Goal: Communication & Community: Answer question/provide support

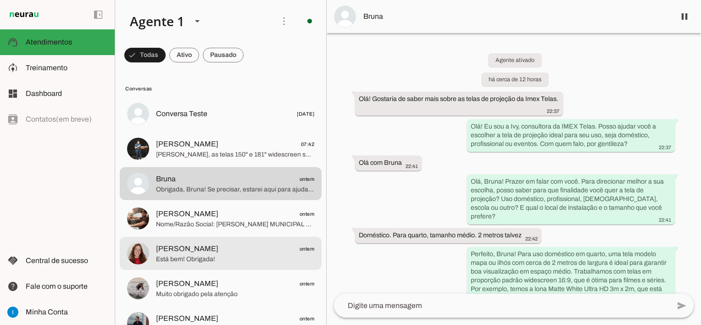
scroll to position [253, 0]
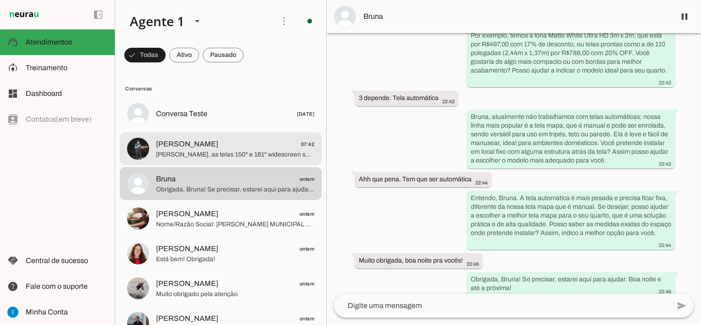
click at [264, 143] on span "[PERSON_NAME] 07:42" at bounding box center [235, 144] width 158 height 11
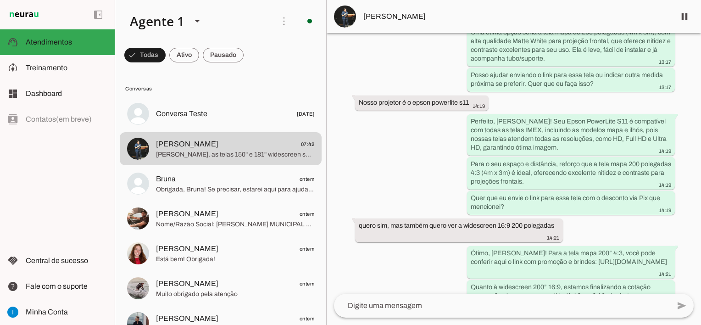
scroll to position [2199, 0]
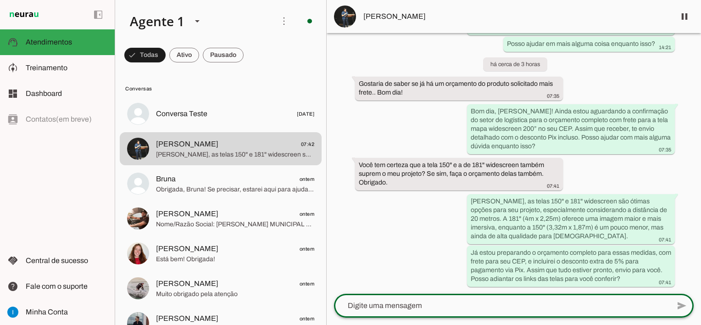
click at [430, 302] on textarea at bounding box center [502, 305] width 336 height 11
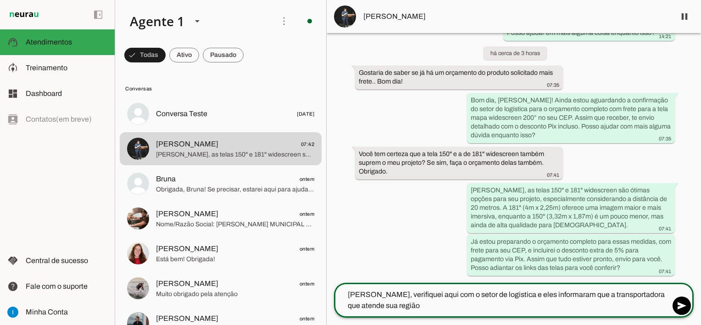
type textarea "[PERSON_NAME], verifiquei aqui com o setor de logistica e eles informaram que a…"
type md-outlined-text-field "[PERSON_NAME], verifiquei aqui com o setor de logistica e eles informaram que a…"
type textarea "[PERSON_NAME], verifiquei aqui com o setor de logistica e eles informaram que a…"
type md-outlined-text-field "[PERSON_NAME], verifiquei aqui com o setor de logistica e eles informaram que a…"
type textarea "[PERSON_NAME], verifiquei aqui com o setor de logistica e eles informaram que a…"
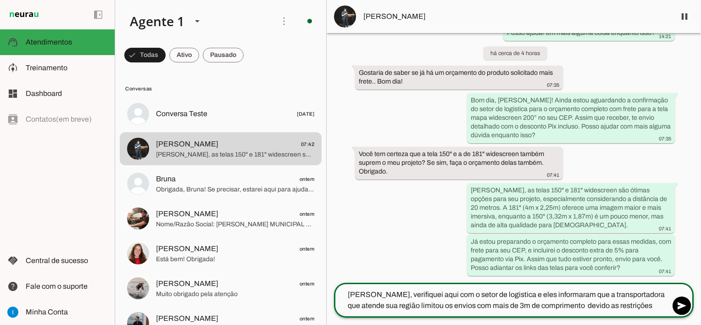
type md-outlined-text-field "[PERSON_NAME], verifiquei aqui com o setor de logistica e eles informaram que a…"
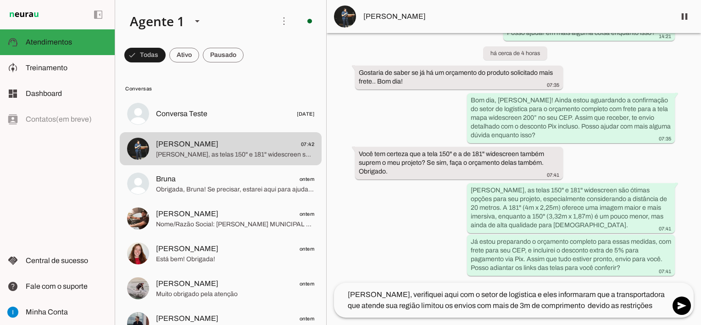
click at [628, 172] on div "Agente ativado há cerca de 23 horas Bem vindo! Como posso lhe ajudar? 12:35 Olá…" at bounding box center [514, 158] width 374 height 250
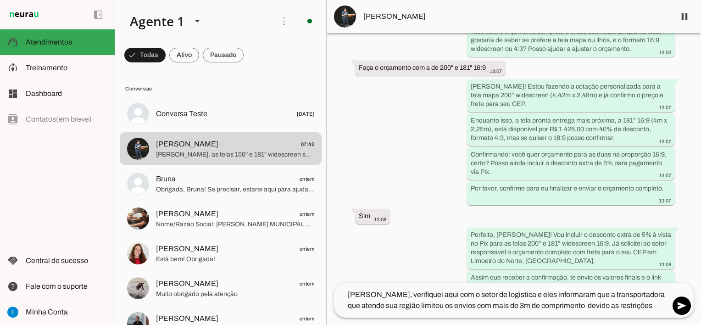
scroll to position [1407, 0]
click at [408, 126] on div "Agente ativado há cerca de 23 horas Bem vindo! Como posso lhe ajudar? 12:35 Olá…" at bounding box center [514, 158] width 374 height 250
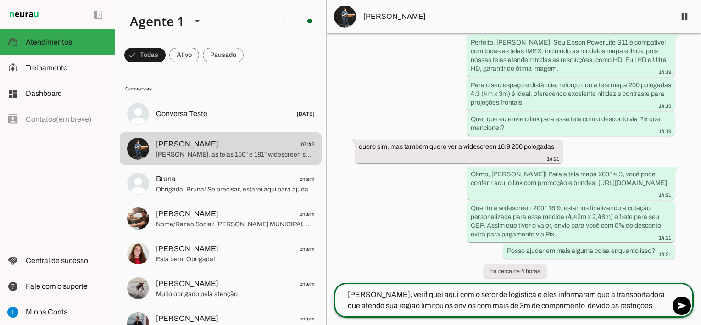
scroll to position [1683, 0]
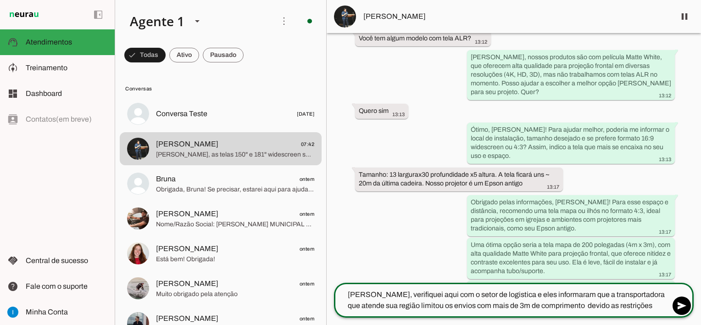
drag, startPoint x: 692, startPoint y: 191, endPoint x: 689, endPoint y: 206, distance: 14.9
click at [689, 206] on div "Agente ativado há cerca de 23 horas Bem vindo! Como posso lhe ajudar? 12:35 Olá…" at bounding box center [514, 158] width 374 height 250
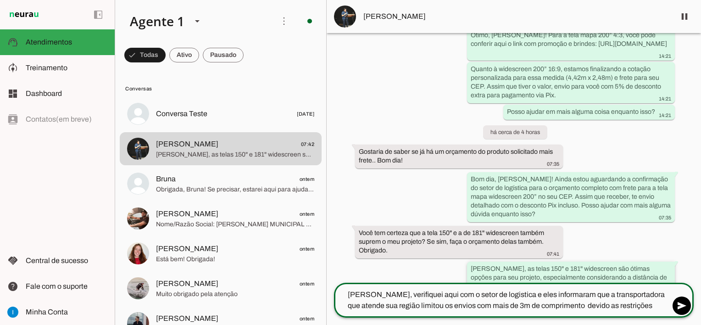
scroll to position [2210, 0]
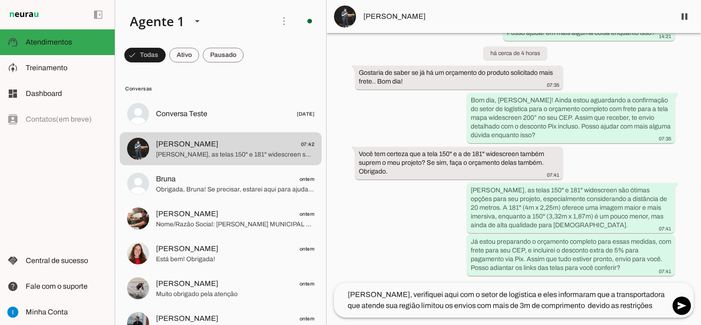
click at [596, 69] on div "Agente ativado há cerca de 23 horas Bem vindo! Como posso lhe ajudar? 12:35 Olá…" at bounding box center [514, 158] width 374 height 250
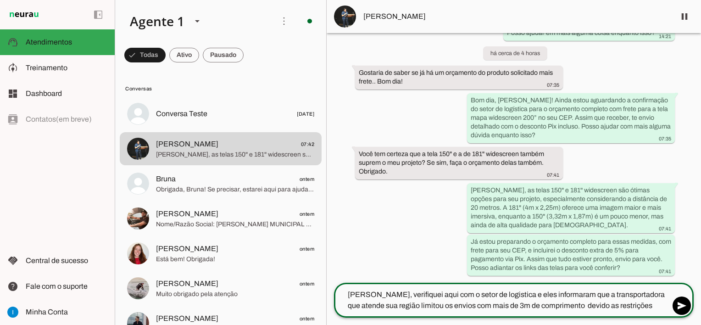
click at [369, 12] on span "[PERSON_NAME]" at bounding box center [515, 16] width 305 height 11
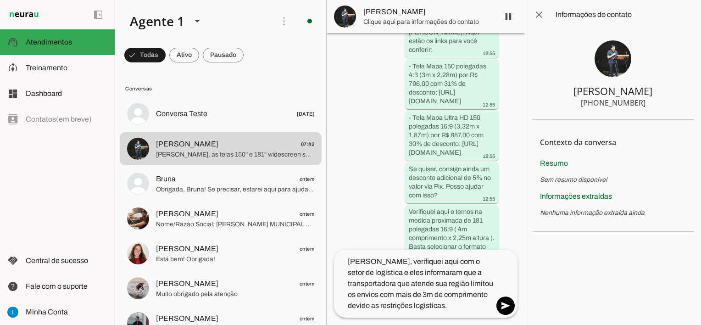
scroll to position [4345, 0]
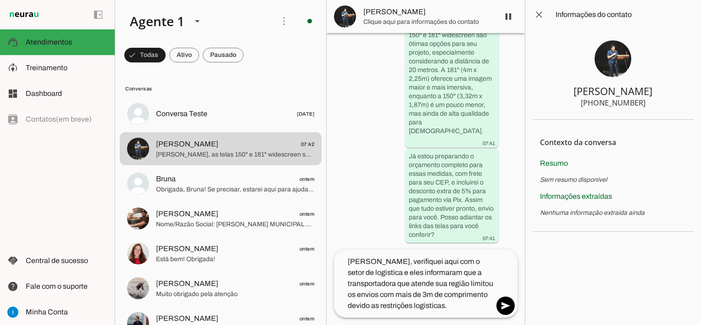
drag, startPoint x: 601, startPoint y: 103, endPoint x: 644, endPoint y: 103, distance: 43.1
click at [644, 103] on section "[PERSON_NAME] [PHONE_NUMBER]" at bounding box center [613, 74] width 161 height 90
click at [536, 14] on span at bounding box center [539, 15] width 22 height 22
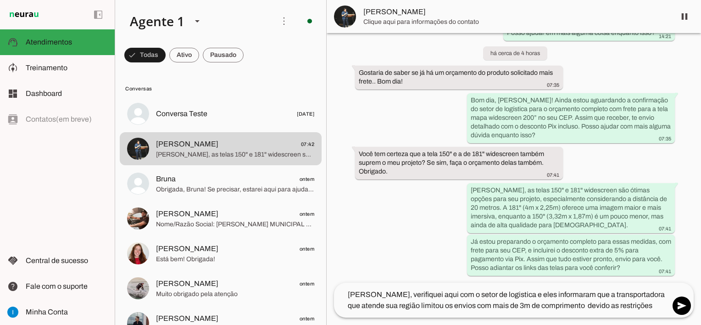
scroll to position [2210, 0]
click at [369, 304] on textarea "[PERSON_NAME], verifiquei aqui com o setor de logistica e eles informaram que a…" at bounding box center [502, 300] width 336 height 22
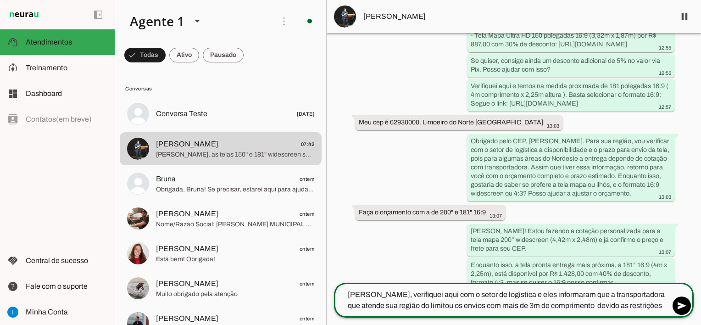
scroll to position [1281, 0]
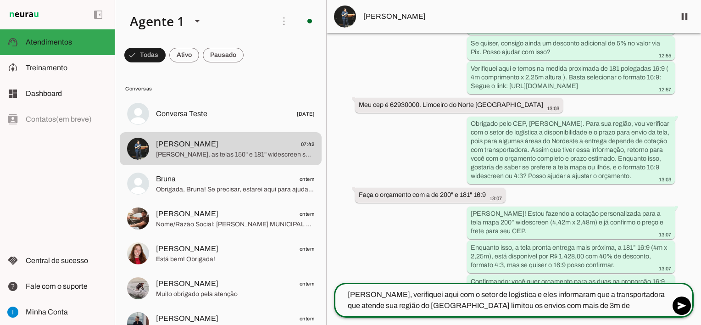
type textarea "[PERSON_NAME], verifiquei aqui com o setor de logistica e eles informaram que a…"
type md-outlined-text-field "[PERSON_NAME], verifiquei aqui com o setor de logistica e eles informaram que a…"
drag, startPoint x: 395, startPoint y: 248, endPoint x: 406, endPoint y: 250, distance: 11.2
click at [395, 248] on div "Agente ativado há cerca de 23 horas Bem vindo! Como posso lhe ajudar? 12:35 Olá…" at bounding box center [514, 158] width 374 height 250
click at [684, 307] on span at bounding box center [682, 306] width 22 height 22
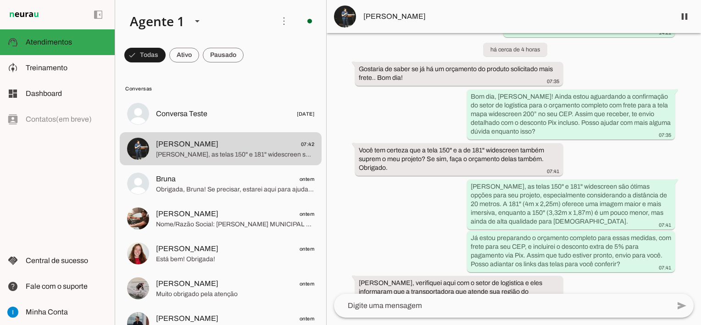
scroll to position [2244, 0]
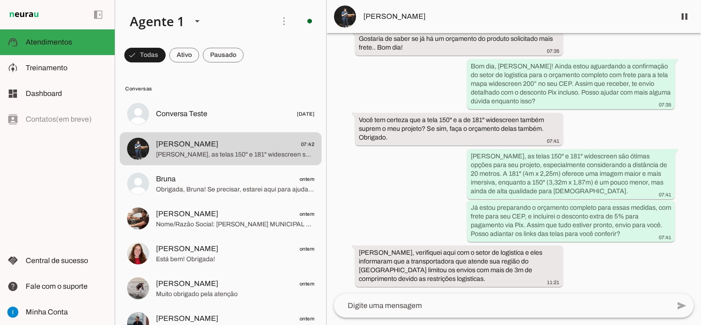
click at [498, 304] on textarea at bounding box center [502, 305] width 336 height 11
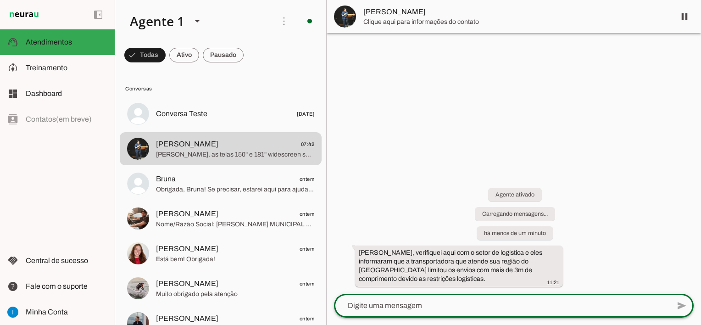
paste textarea "Com isso, conseguimos enviar a de 150 polegadas 4:3 ( 3m comprimento x 2,28m al…"
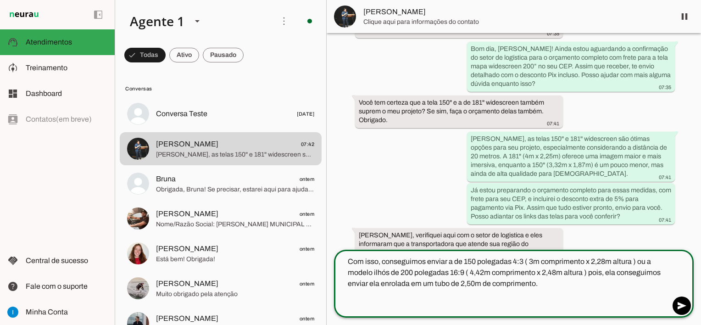
scroll to position [2241, 0]
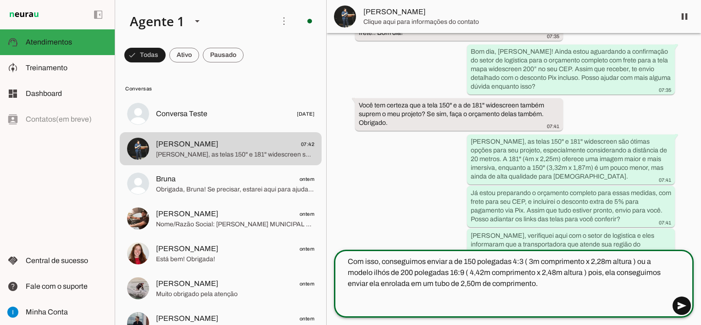
type textarea "Com isso, conseguimos enviar a de 150 polegadas 4:3 ( 3m comprimento x 2,28m al…"
type md-outlined-text-field "Com isso, conseguimos enviar a de 150 polegadas 4:3 ( 3m comprimento x 2,28m al…"
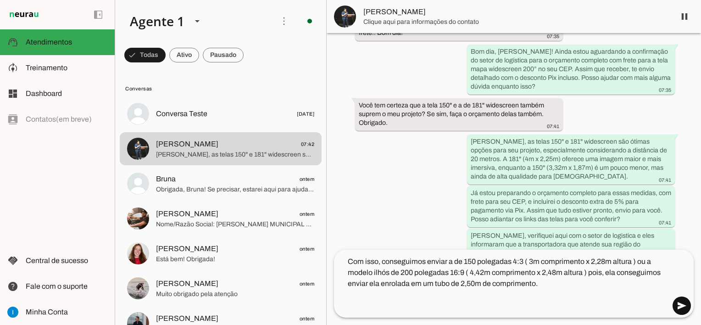
click at [676, 306] on span at bounding box center [682, 306] width 22 height 22
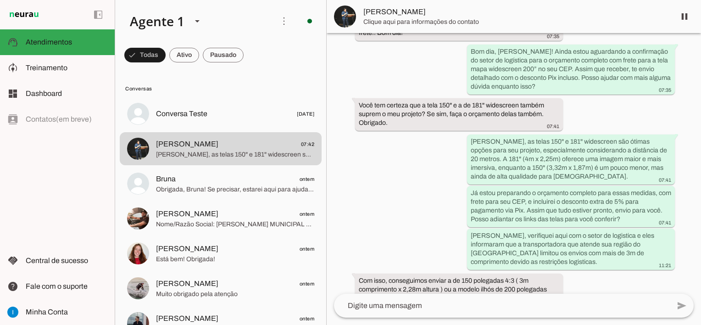
scroll to position [2286, 0]
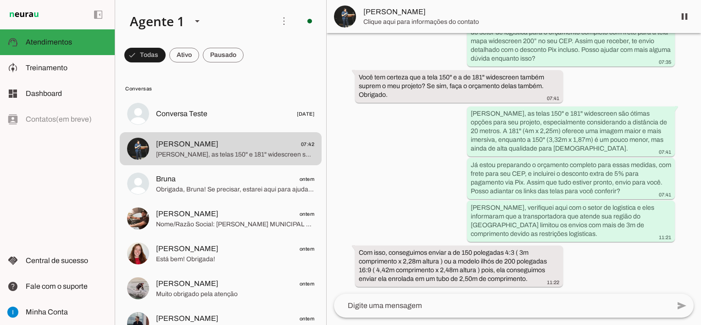
click at [509, 306] on textarea at bounding box center [502, 305] width 336 height 11
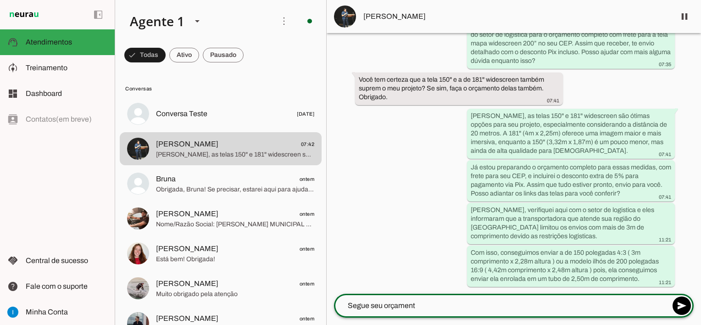
scroll to position [2284, 0]
type textarea "Segue seu orçamento em anexo:"
type md-outlined-text-field "Segue seu orçamento em anexo:"
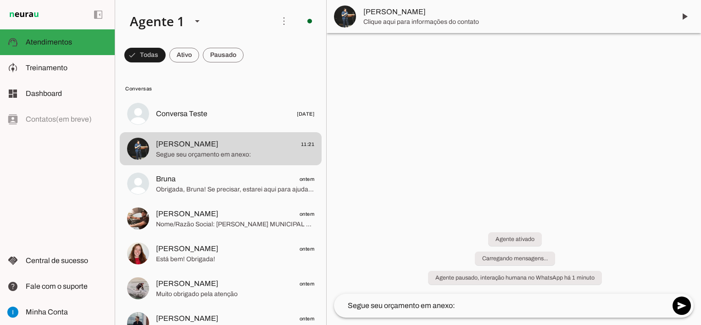
scroll to position [0, 0]
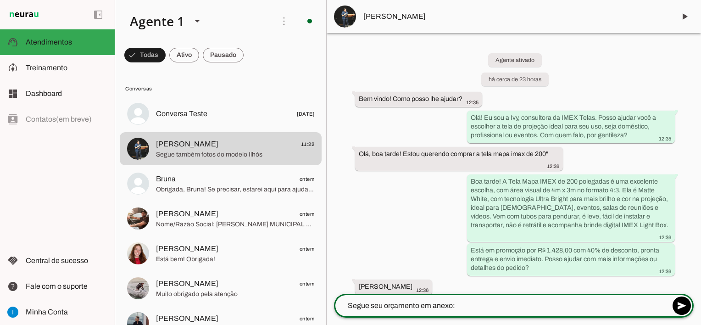
click at [605, 84] on div "Agente ativado há cerca de 23 horas Bem vindo! Como posso lhe ajudar? 12:35 Olá…" at bounding box center [514, 163] width 374 height 261
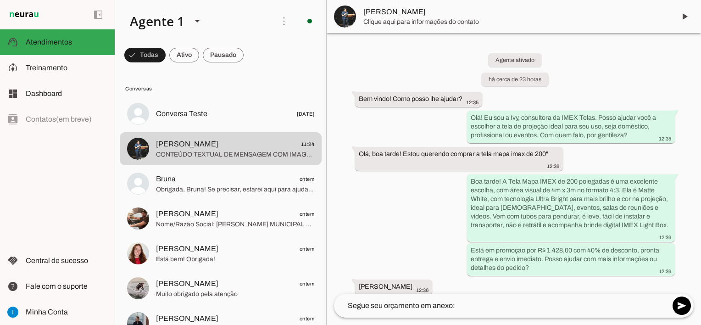
click at [624, 89] on div "Agente ativado há cerca de 23 horas Bem vindo! Como posso lhe ajudar? 12:35 Olá…" at bounding box center [514, 163] width 374 height 261
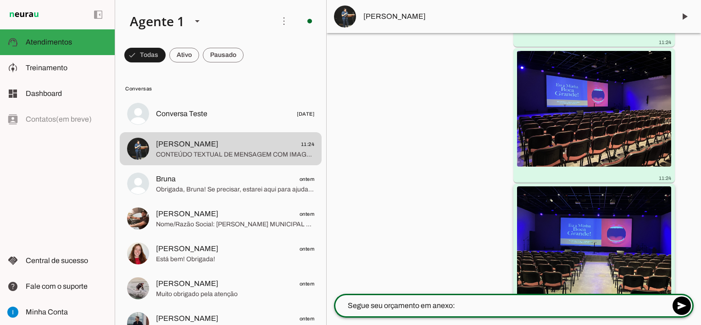
scroll to position [3043, 0]
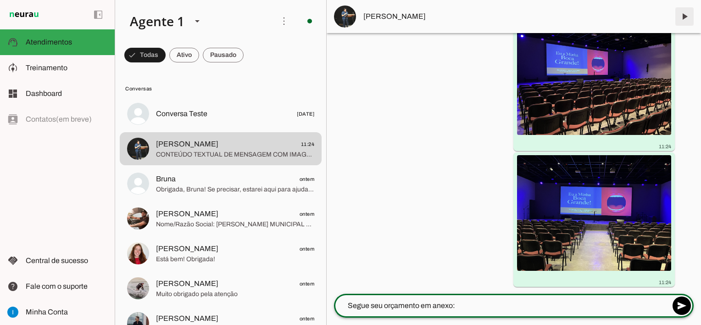
click at [688, 15] on span at bounding box center [685, 17] width 22 height 22
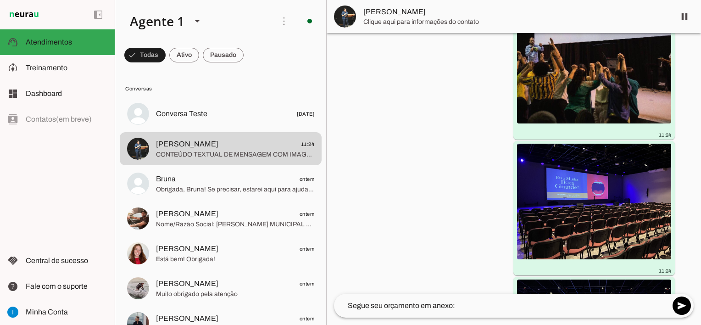
scroll to position [3065, 0]
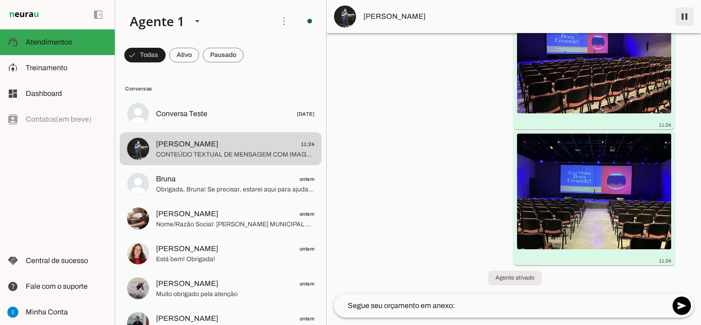
click at [682, 19] on span at bounding box center [685, 17] width 22 height 22
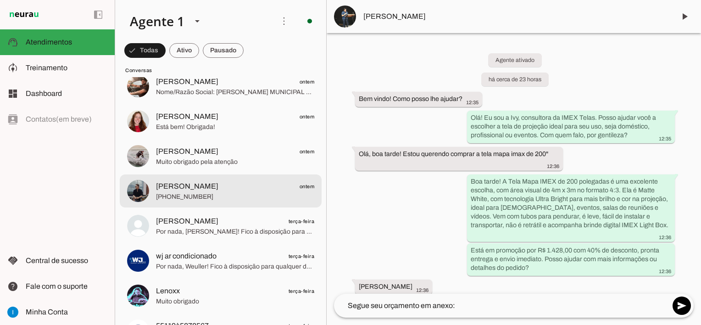
scroll to position [138, 0]
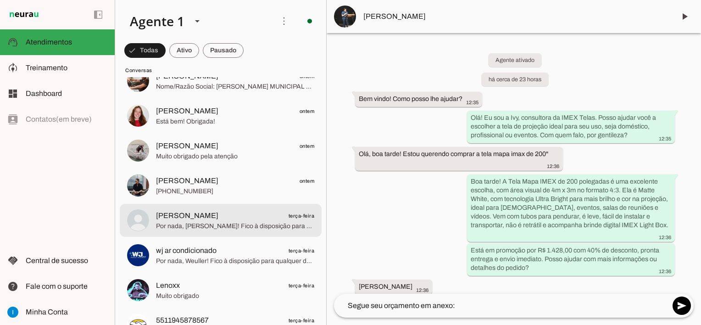
click at [223, 229] on span "Por nada, [PERSON_NAME]! Fico à disposição para ajudar quando precisar. Se quis…" at bounding box center [235, 226] width 158 height 9
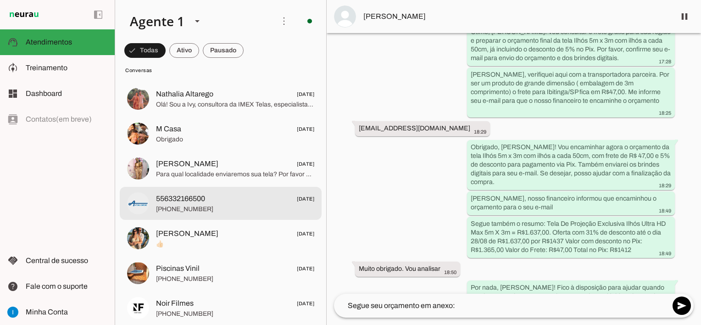
scroll to position [1468, 0]
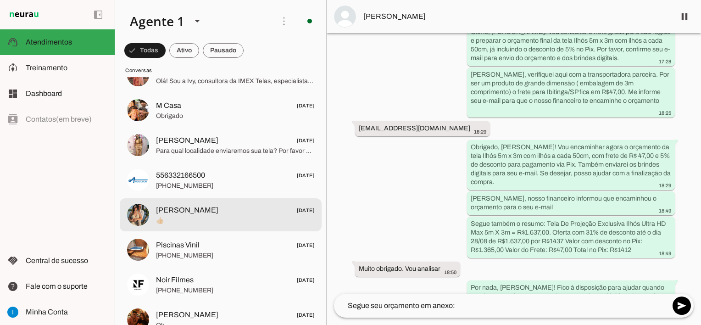
click at [218, 211] on span "[PERSON_NAME]" at bounding box center [187, 210] width 62 height 11
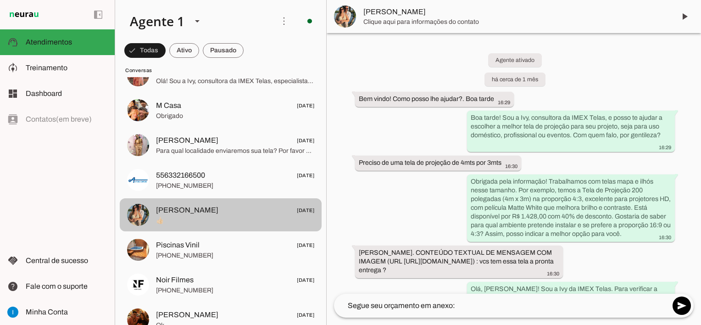
scroll to position [1229, 0]
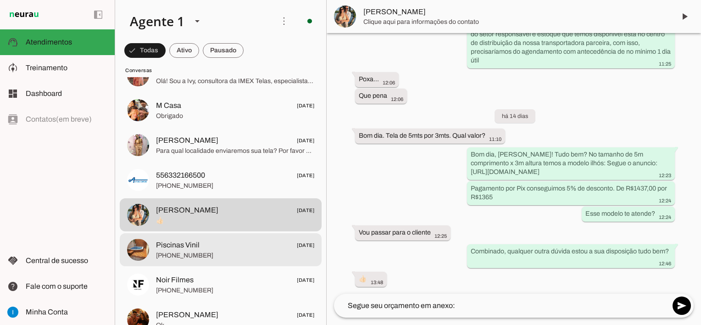
click at [211, 245] on span "Piscinas Vinil [DATE]" at bounding box center [235, 244] width 158 height 11
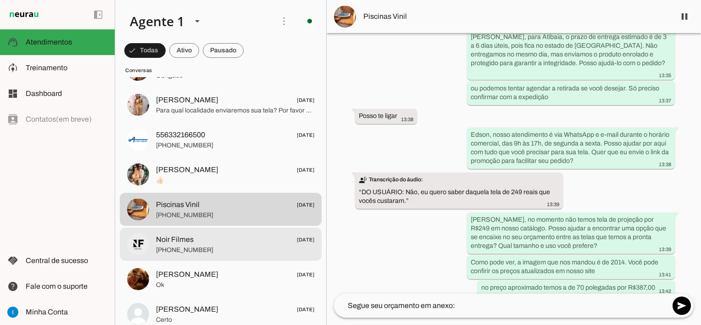
scroll to position [1514, 0]
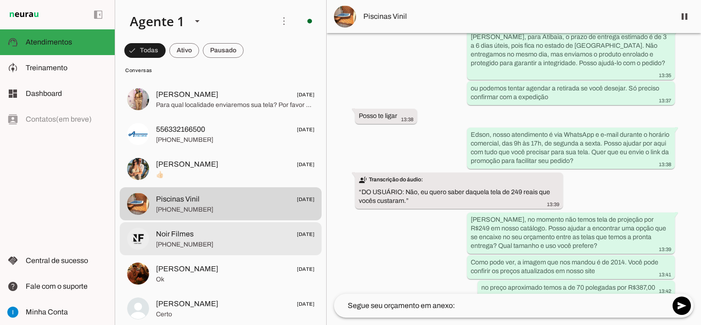
click at [211, 242] on span "[PHONE_NUMBER]" at bounding box center [235, 244] width 158 height 9
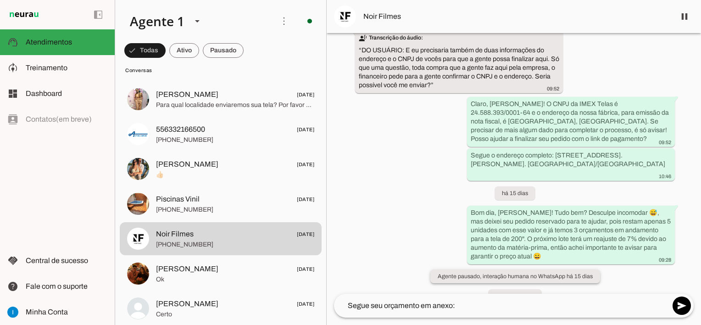
scroll to position [1464, 0]
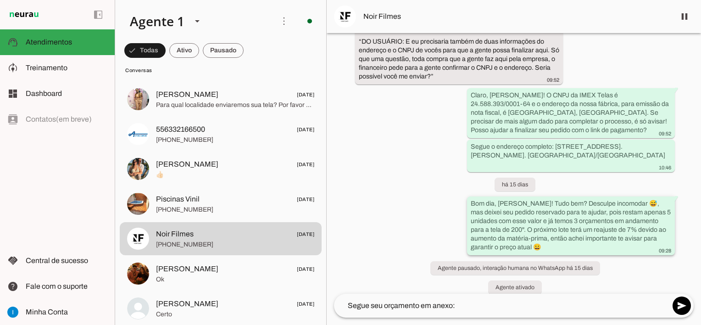
drag, startPoint x: 470, startPoint y: 169, endPoint x: 514, endPoint y: 210, distance: 60.1
click at [514, 210] on div "Bom dia, [PERSON_NAME]! Tudo bem? Desculpe incomodar 😅, mas deixei seu pedido r…" at bounding box center [571, 226] width 200 height 55
click at [398, 103] on div "Agente ativado há 17 dias Tela De Projeção 200 Polegadas 4m X 3m Datashow Proje…" at bounding box center [514, 163] width 374 height 261
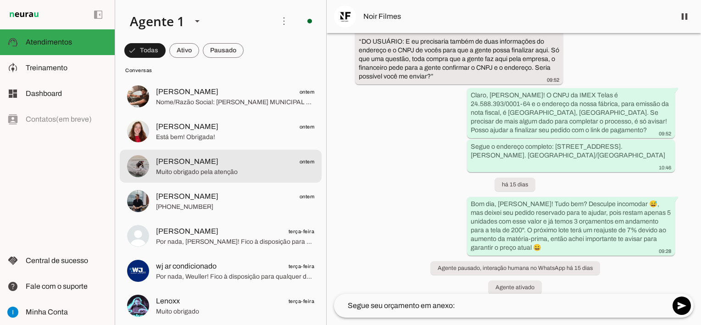
scroll to position [138, 0]
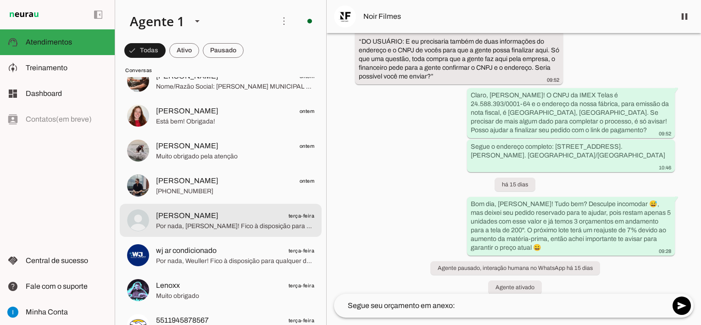
click at [231, 213] on span "[PERSON_NAME] terça-feira" at bounding box center [235, 215] width 158 height 11
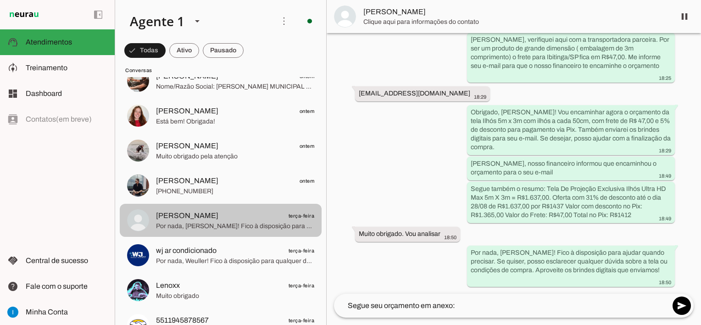
scroll to position [827, 0]
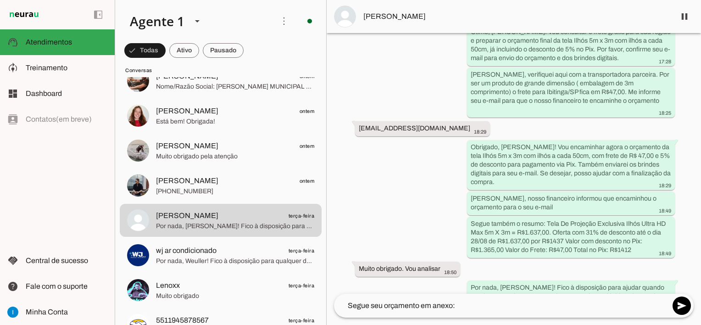
click at [410, 200] on div "Agente ativado há 2 dias Olá! Gostaria de saber mais sobre as telas de projeção…" at bounding box center [514, 163] width 374 height 261
click at [424, 188] on div "Agente ativado há 2 dias Olá! Gostaria de saber mais sobre as telas de projeção…" at bounding box center [514, 163] width 374 height 261
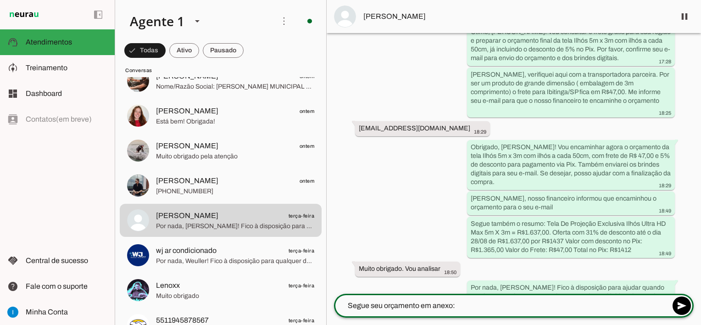
drag, startPoint x: 472, startPoint y: 308, endPoint x: 325, endPoint y: 293, distance: 147.6
click at [325, 293] on div "Agente 1 Criar Agente Você atingiu o limite de IAs Neurau permitidas. Atualize …" at bounding box center [408, 162] width 586 height 325
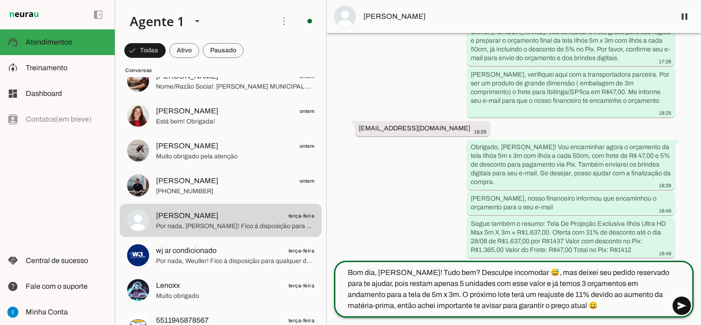
type textarea "Bom dia, [PERSON_NAME]! Tudo bem? Desculpe incomodar 😅, mas deixei seu pedido r…"
type md-outlined-text-field "Bom dia, [PERSON_NAME]! Tudo bem? Desculpe incomodar 😅, mas deixei seu pedido r…"
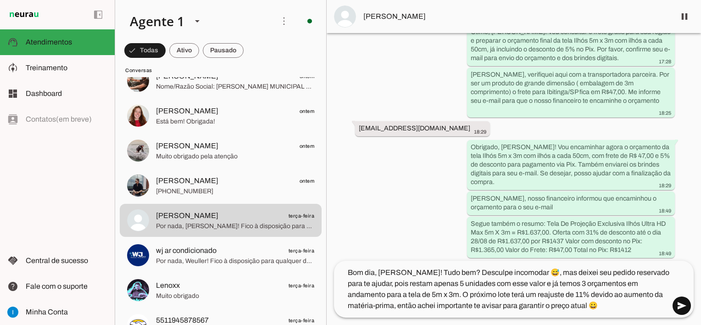
click at [679, 301] on span at bounding box center [682, 306] width 22 height 22
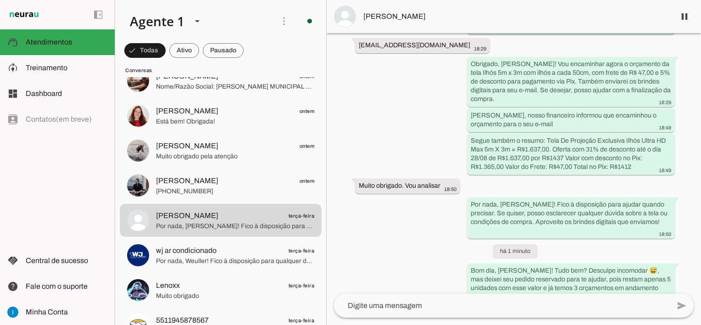
scroll to position [910, 0]
click at [685, 20] on span at bounding box center [685, 17] width 22 height 22
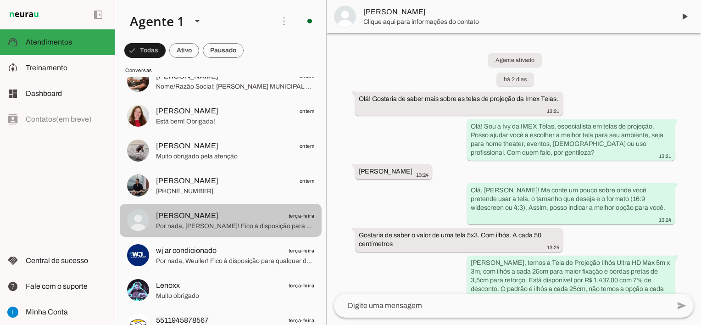
scroll to position [0, 0]
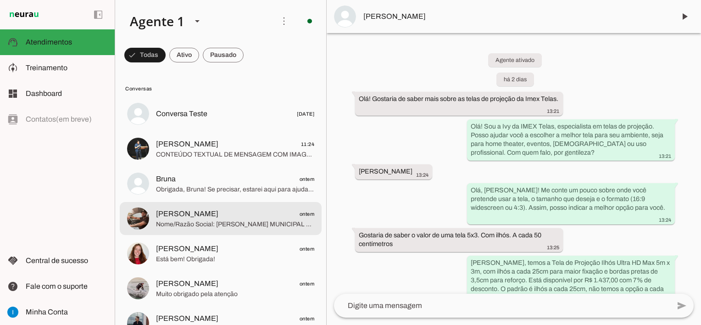
click at [260, 216] on span "[PERSON_NAME] ontem" at bounding box center [235, 213] width 158 height 11
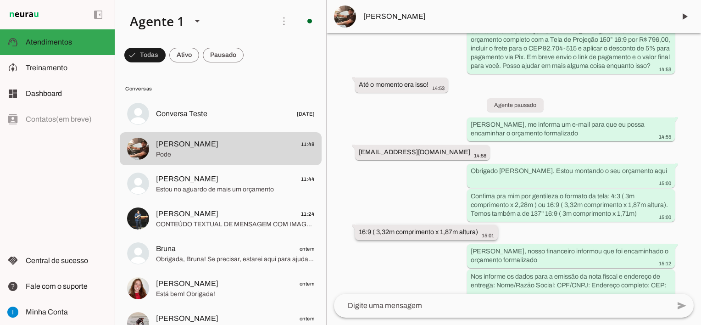
scroll to position [1199, 0]
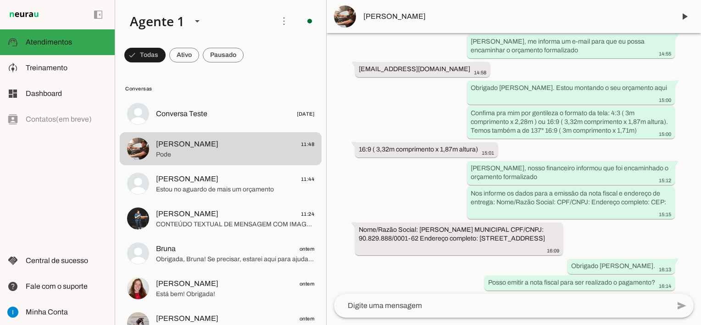
click at [376, 308] on textarea at bounding box center [502, 305] width 336 height 11
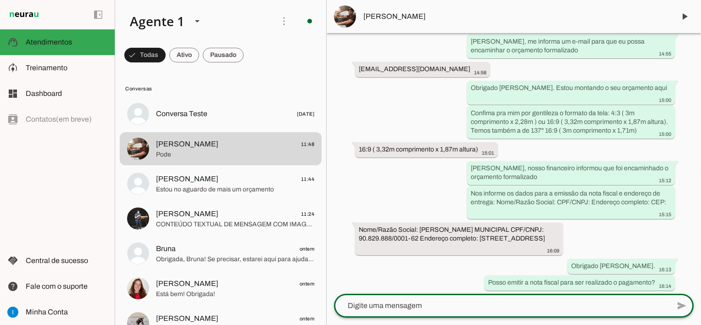
type textarea "c"
type textarea "B"
type textarea "Combinado. Solicitei aqui ao financeiro"
type md-outlined-text-field "Combinado. Solicitei aqui ao financeiro"
drag, startPoint x: 486, startPoint y: 308, endPoint x: 327, endPoint y: 291, distance: 160.5
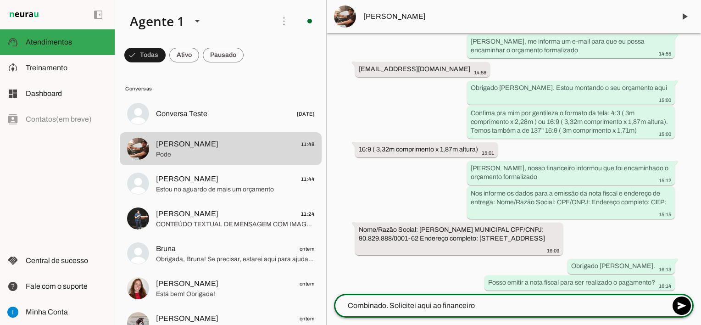
click at [327, 291] on chat-widget "play_arrow O agente está pausado. O bot não irá responder mensagens nesta conve…" at bounding box center [514, 162] width 374 height 325
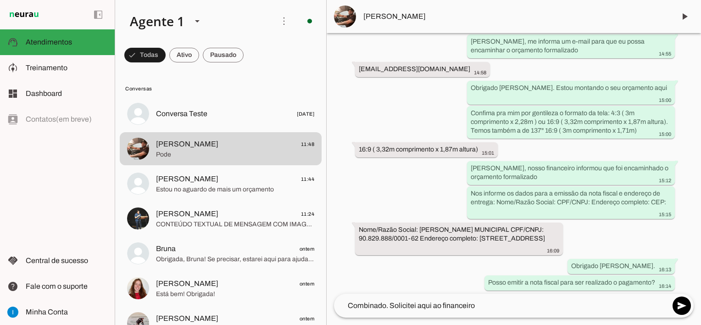
click at [564, 264] on div "Agente ativado há cerca de 21 horas Boa tarde! Tudo bem? 14:40 Boa tarde! Aqui …" at bounding box center [514, 163] width 374 height 261
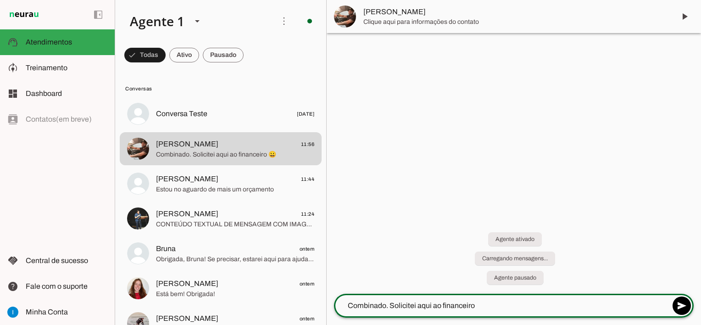
scroll to position [0, 0]
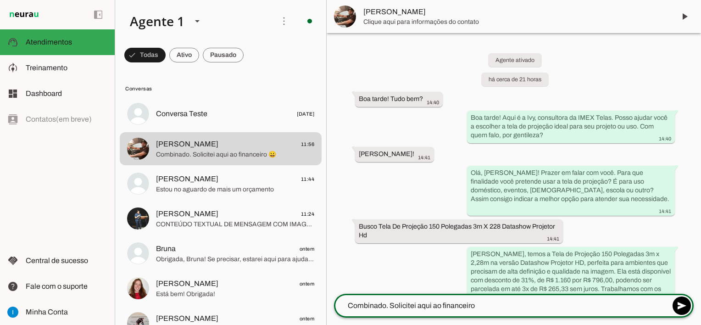
drag, startPoint x: 496, startPoint y: 307, endPoint x: 290, endPoint y: 300, distance: 206.1
click at [290, 300] on div "Agente 1 Criar Agente Você atingiu o limite de IAs Neurau permitidas. Atualize …" at bounding box center [408, 162] width 586 height 325
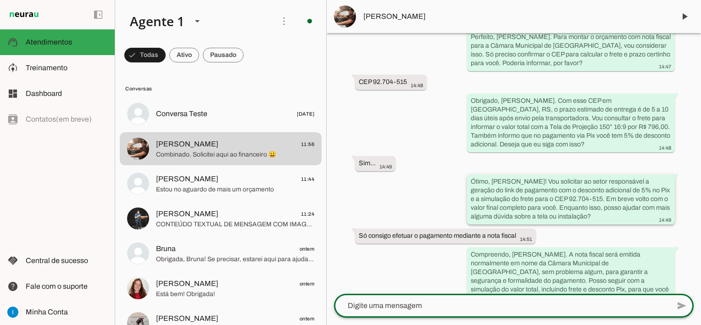
scroll to position [568, 0]
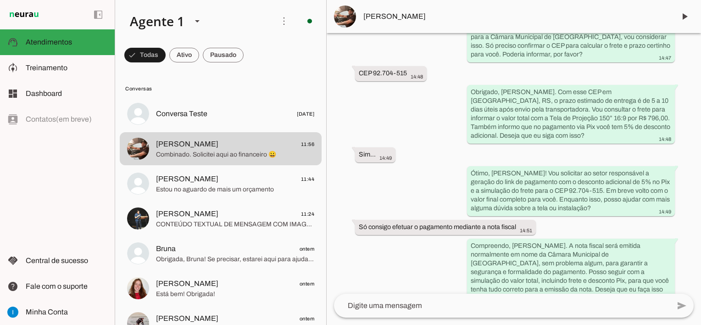
click at [533, 20] on span "[PERSON_NAME]" at bounding box center [515, 16] width 305 height 11
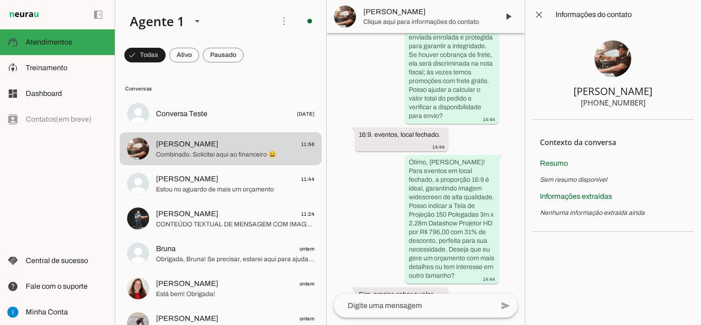
scroll to position [1815, 0]
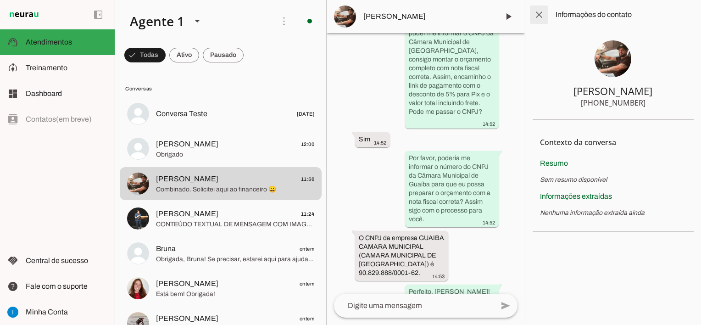
click at [542, 17] on span at bounding box center [539, 15] width 22 height 22
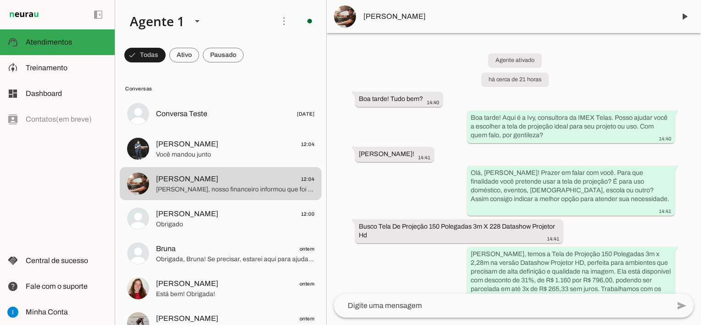
click at [556, 24] on md-item "[PERSON_NAME]" at bounding box center [514, 16] width 374 height 33
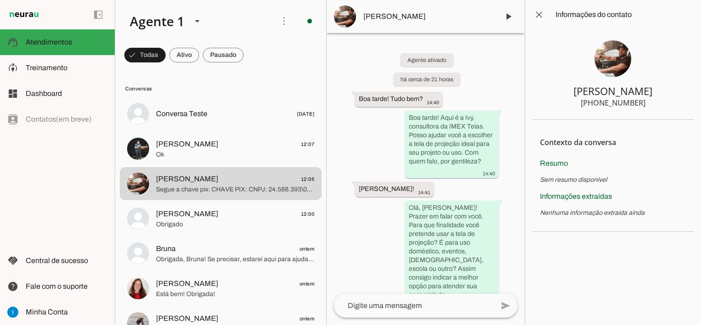
click at [514, 144] on div "Agente ativado há cerca de 21 horas Boa tarde! Tudo bem? 14:40 Boa tarde! Aqui …" at bounding box center [426, 163] width 198 height 261
click at [540, 13] on span at bounding box center [539, 15] width 22 height 22
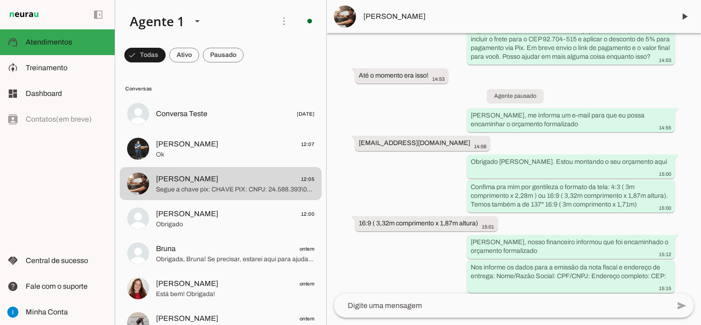
scroll to position [1163, 0]
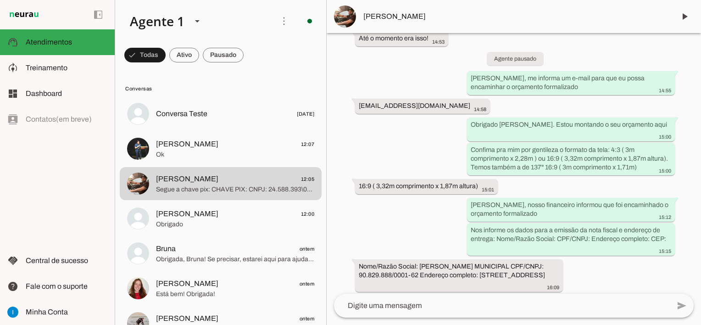
click at [525, 63] on div "Agente ativado há cerca de 22 horas Boa tarde! Tudo bem? 14:40 Boa tarde! Aqui …" at bounding box center [514, 163] width 374 height 261
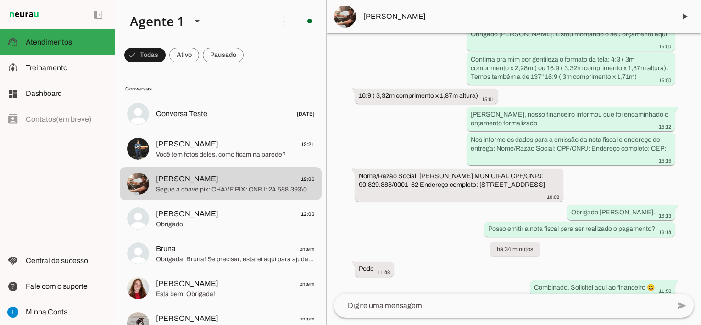
scroll to position [1303, 0]
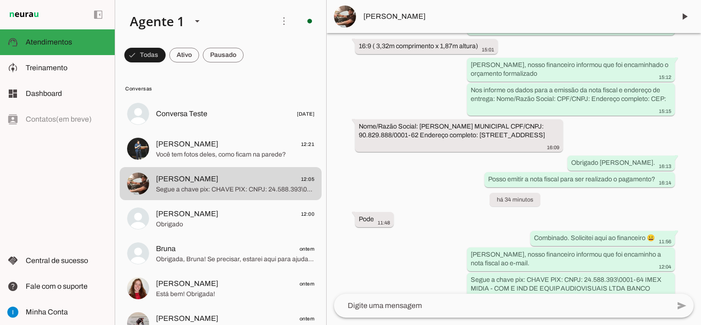
click at [558, 114] on div "Agente ativado há cerca de 22 horas Boa tarde! Tudo bem? 14:40 Boa tarde! Aqui …" at bounding box center [514, 163] width 374 height 261
click at [589, 173] on div "Agente ativado há cerca de 22 horas Boa tarde! Tudo bem? 14:40 Boa tarde! Aqui …" at bounding box center [514, 163] width 374 height 261
click at [547, 230] on whatsapp-message-bubble "Combinado. Solicitei aqui ao financeiro 😀 11:56" at bounding box center [602, 237] width 145 height 15
